Goal: Transaction & Acquisition: Purchase product/service

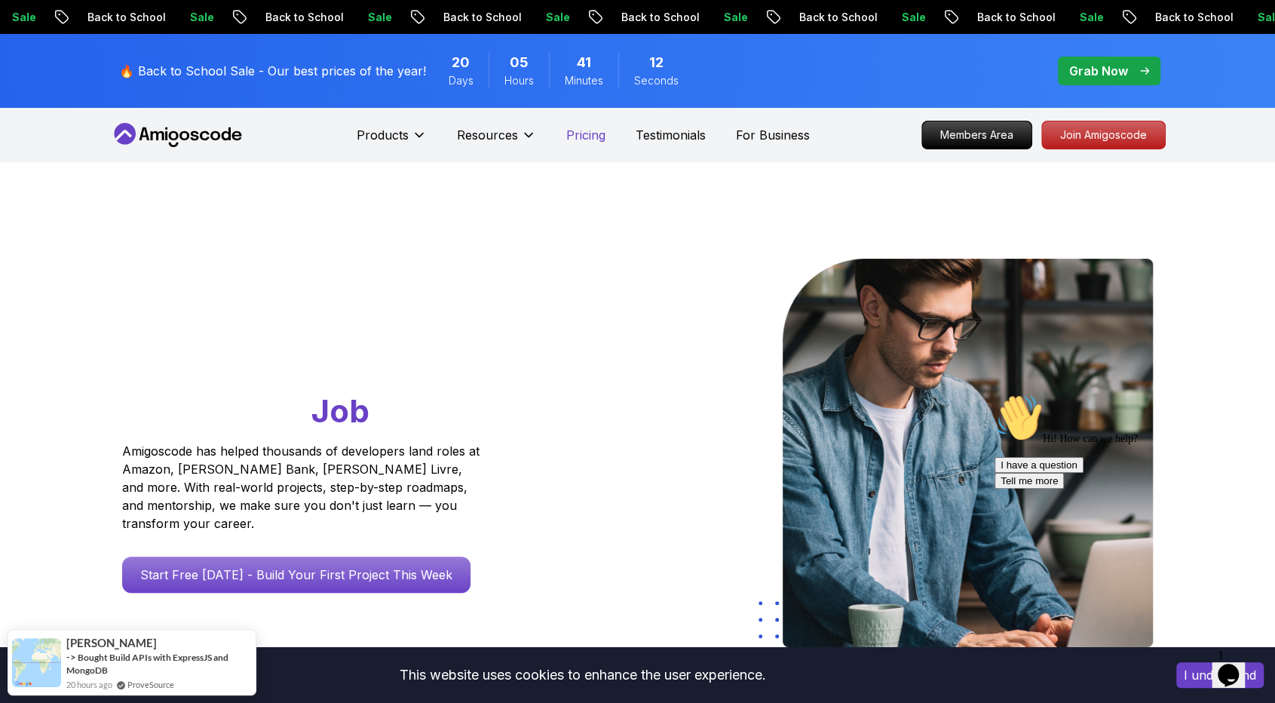
click at [587, 133] on p "Pricing" at bounding box center [585, 135] width 39 height 18
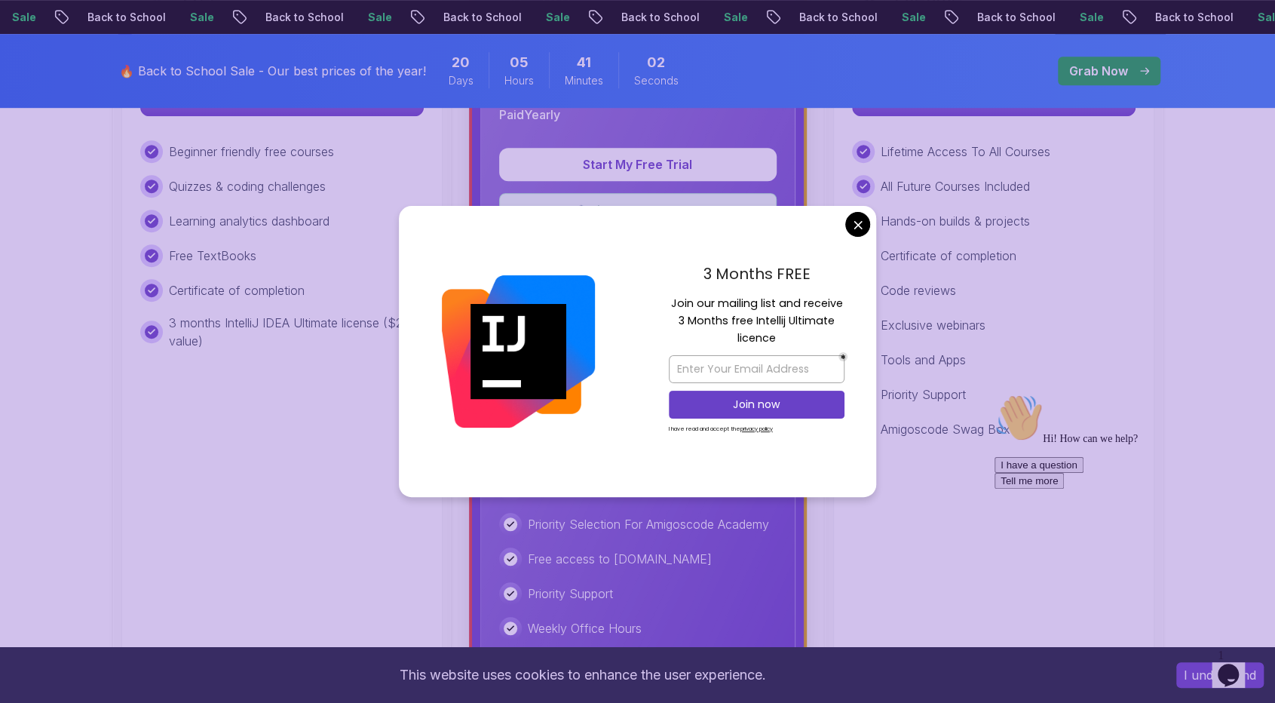
scroll to position [599, 0]
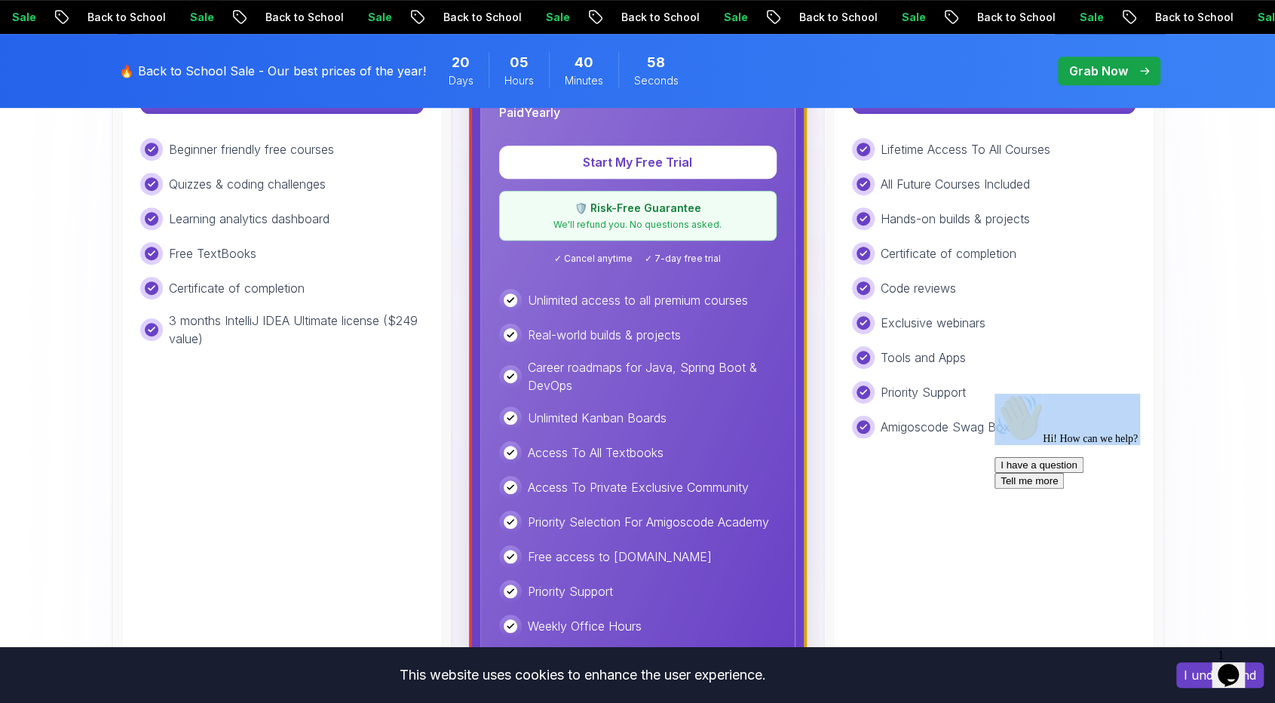
drag, startPoint x: 1130, startPoint y: 592, endPoint x: 582, endPoint y: 363, distance: 593.7
click html "Hi! How can we help? I have a question Tell me more"
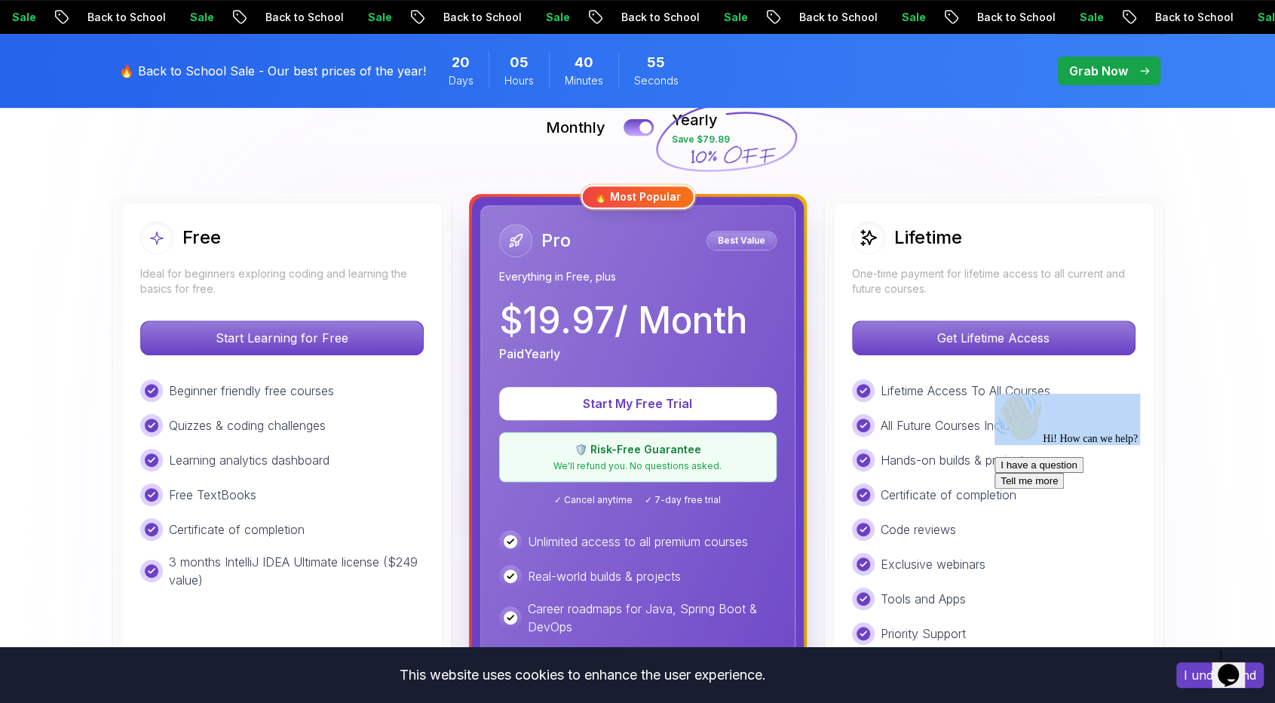
scroll to position [336, 0]
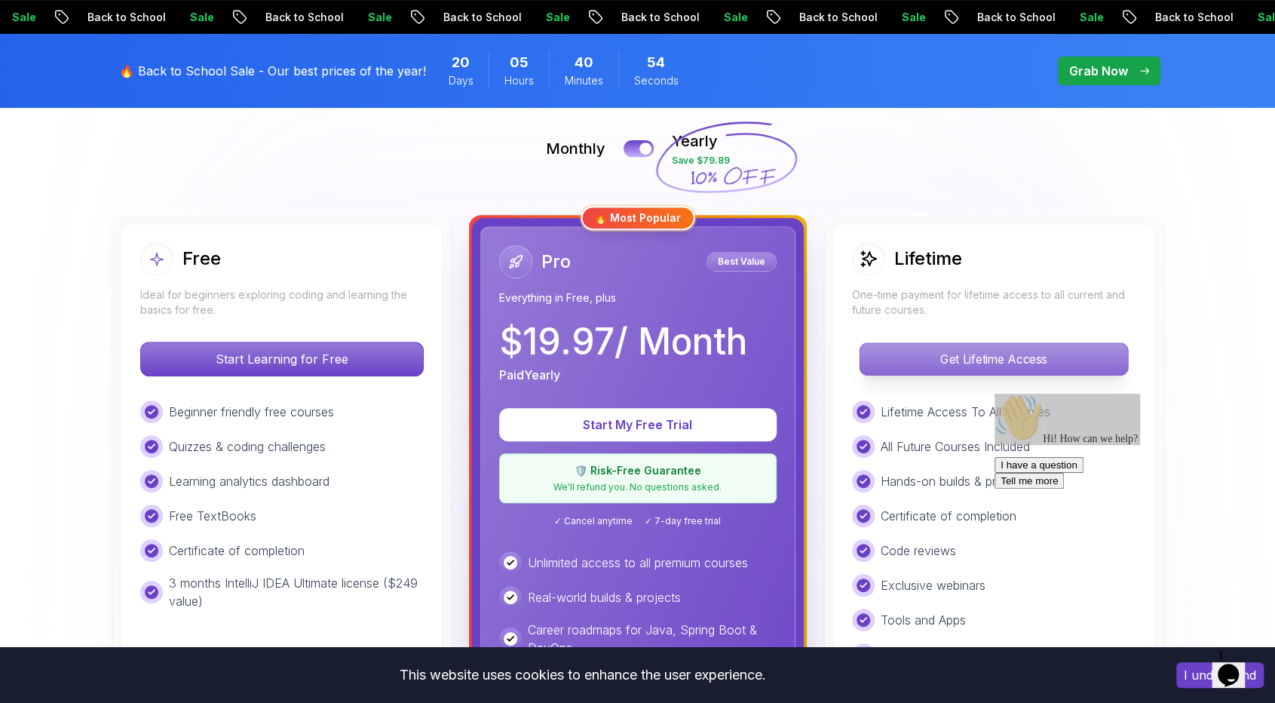
click at [1077, 363] on p "Get Lifetime Access" at bounding box center [993, 359] width 268 height 32
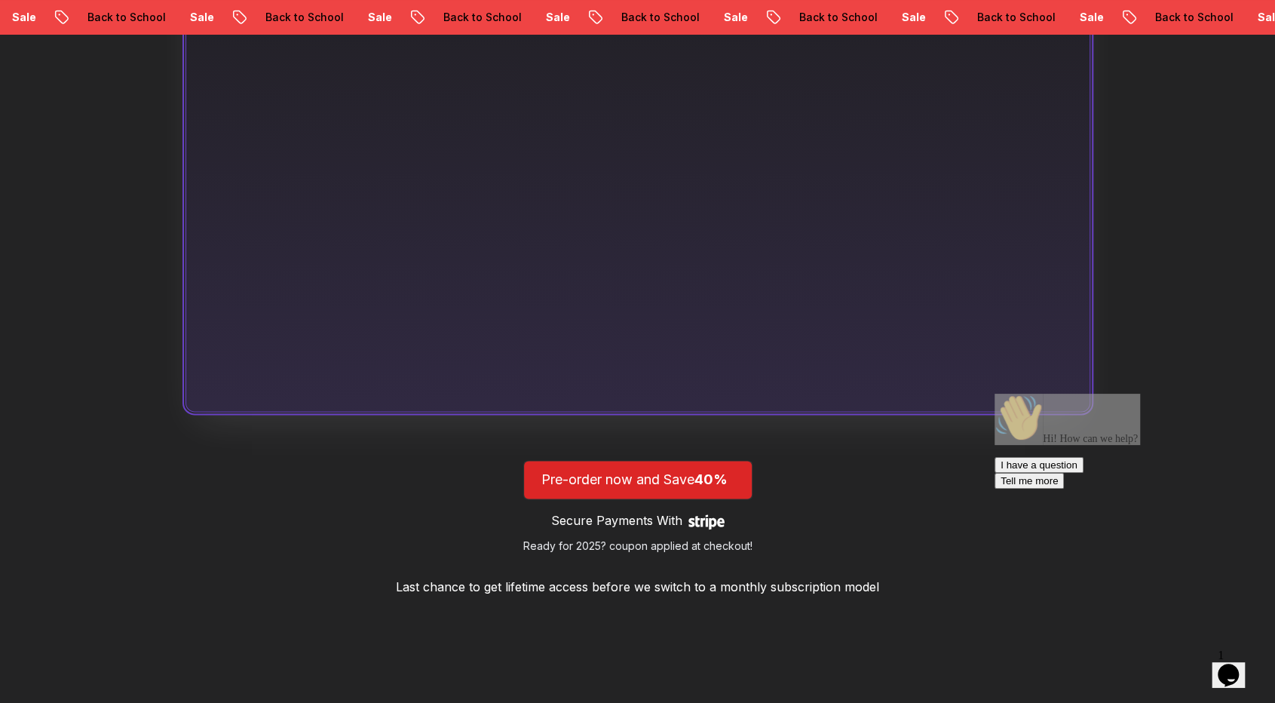
scroll to position [871, 0]
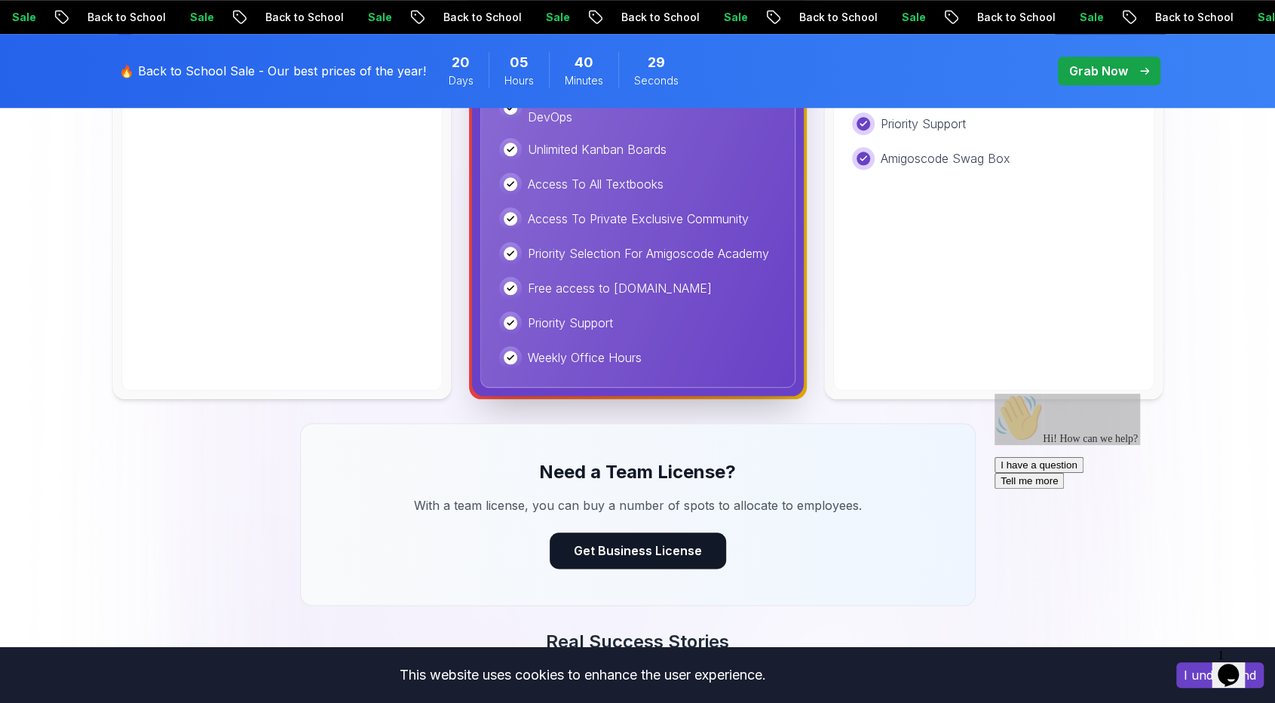
scroll to position [338, 0]
